Goal: Find specific page/section: Find specific page/section

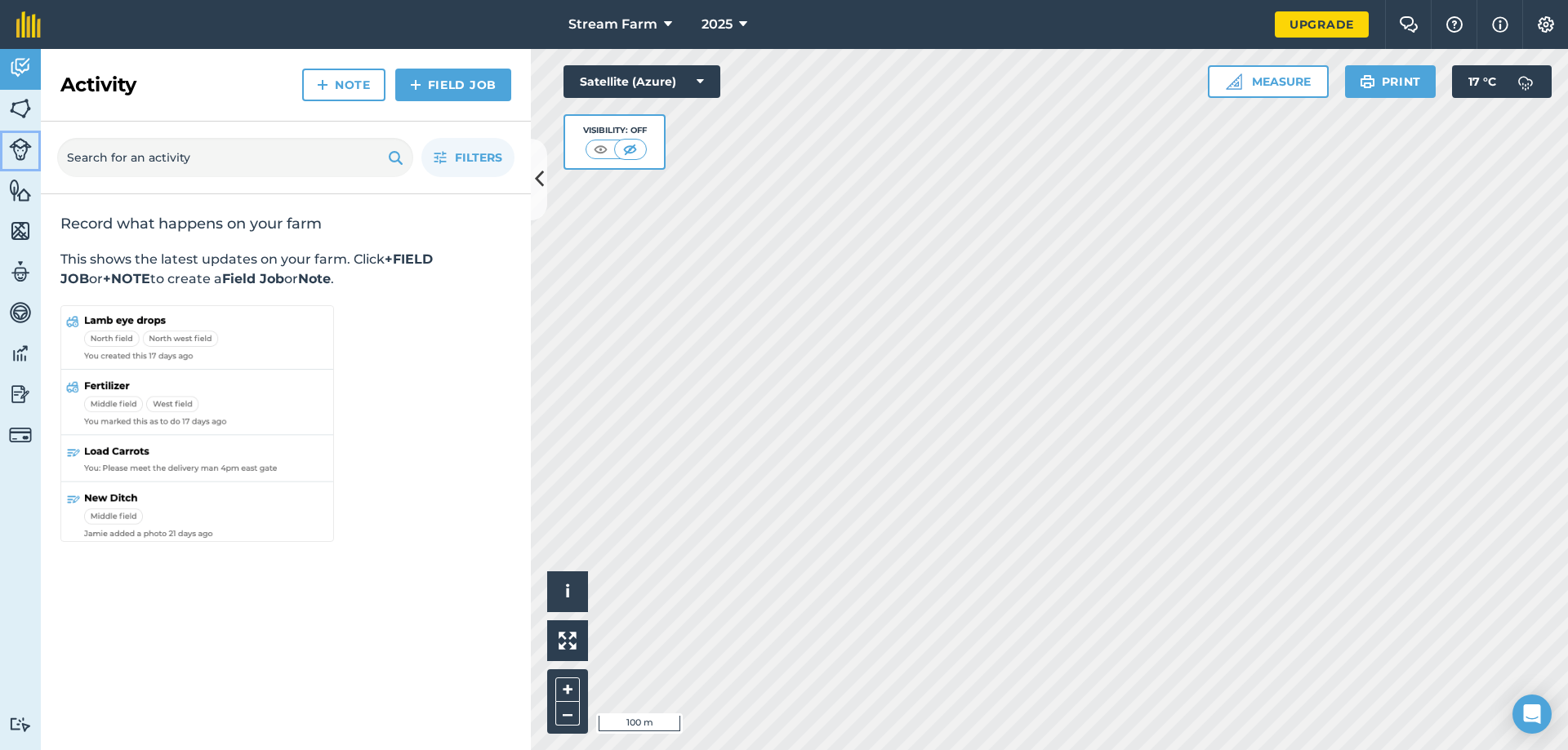
click at [15, 145] on img at bounding box center [19, 149] width 22 height 22
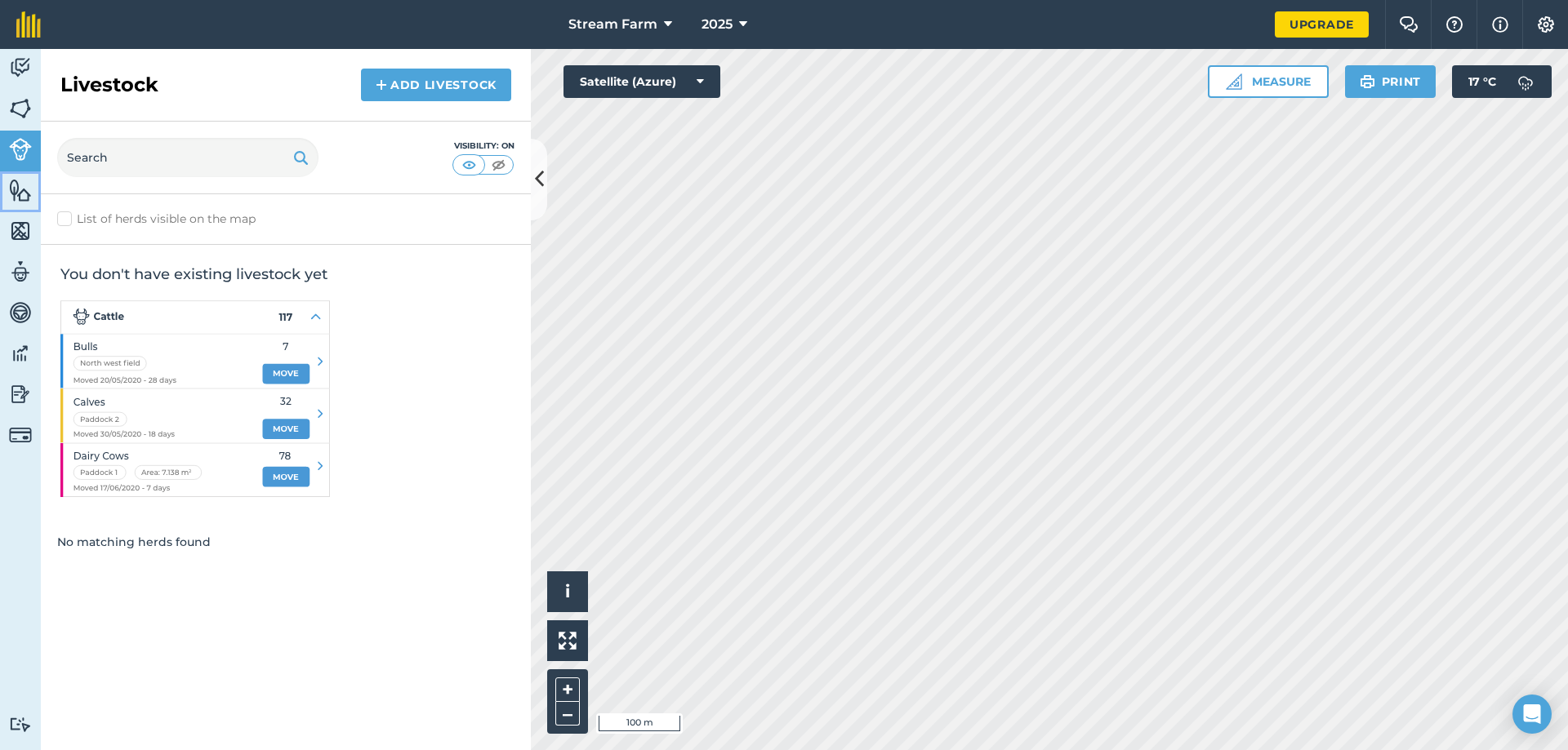
click at [12, 194] on img at bounding box center [19, 190] width 22 height 24
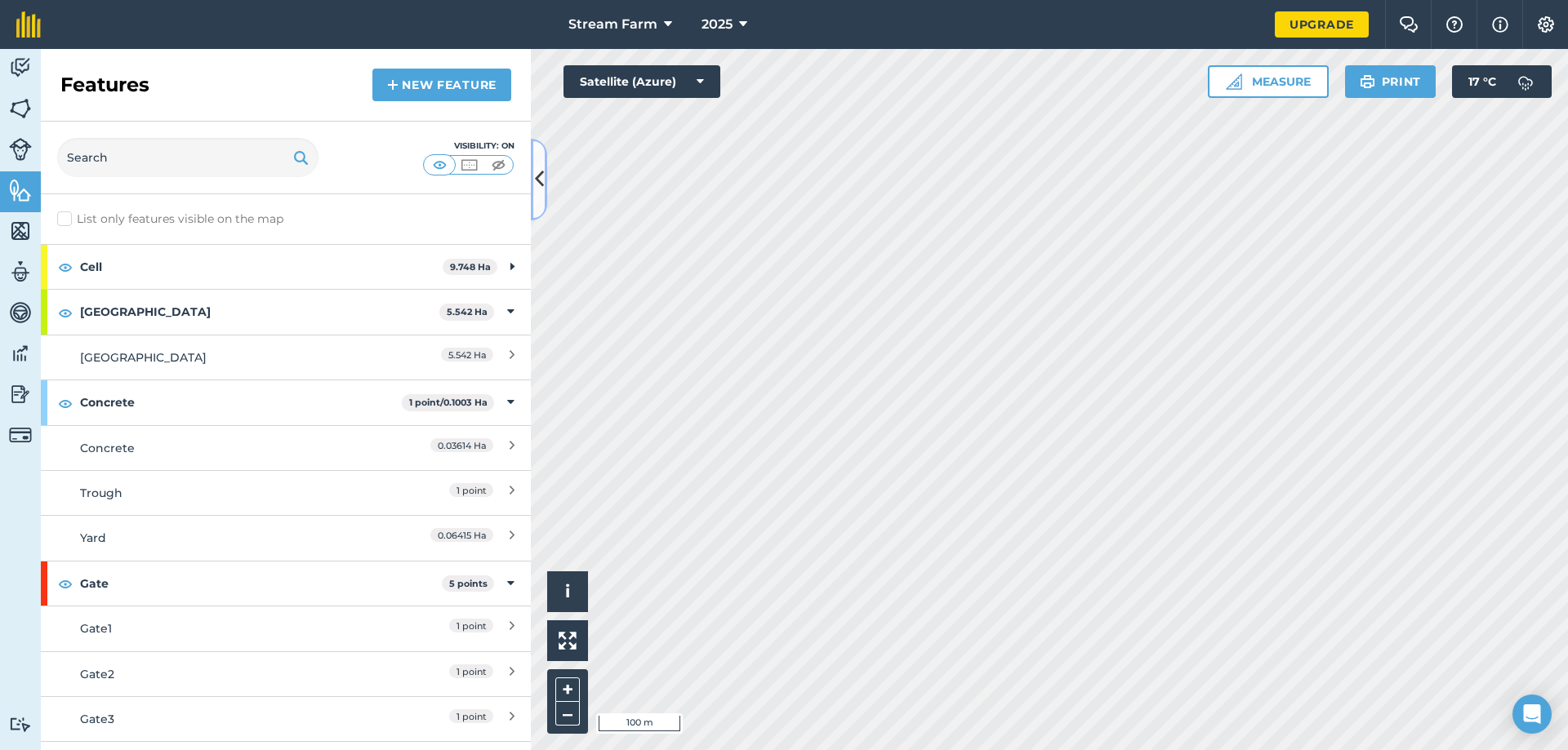
click at [531, 181] on button at bounding box center [538, 180] width 17 height 82
